Goal: Task Accomplishment & Management: Manage account settings

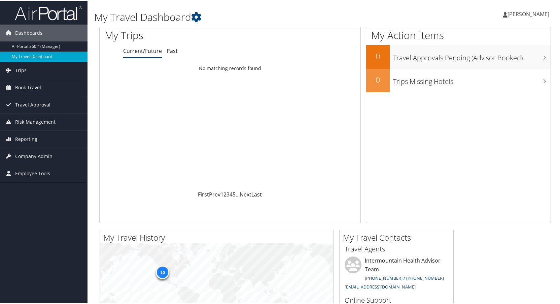
click at [28, 100] on span "Travel Approval" at bounding box center [32, 104] width 35 height 17
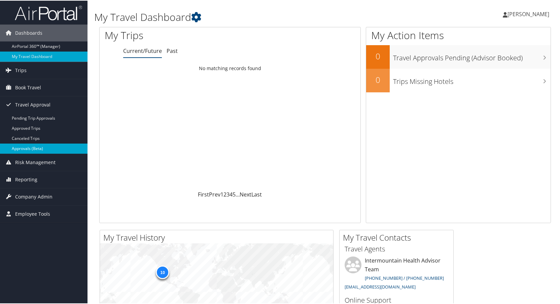
click at [29, 145] on link "Approvals (Beta)" at bounding box center [44, 148] width 88 height 10
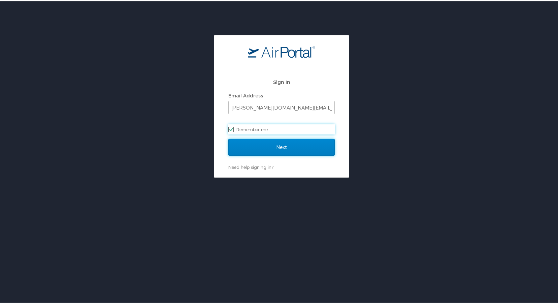
click at [272, 146] on input "Next" at bounding box center [281, 145] width 106 height 17
